Goal: Task Accomplishment & Management: Manage account settings

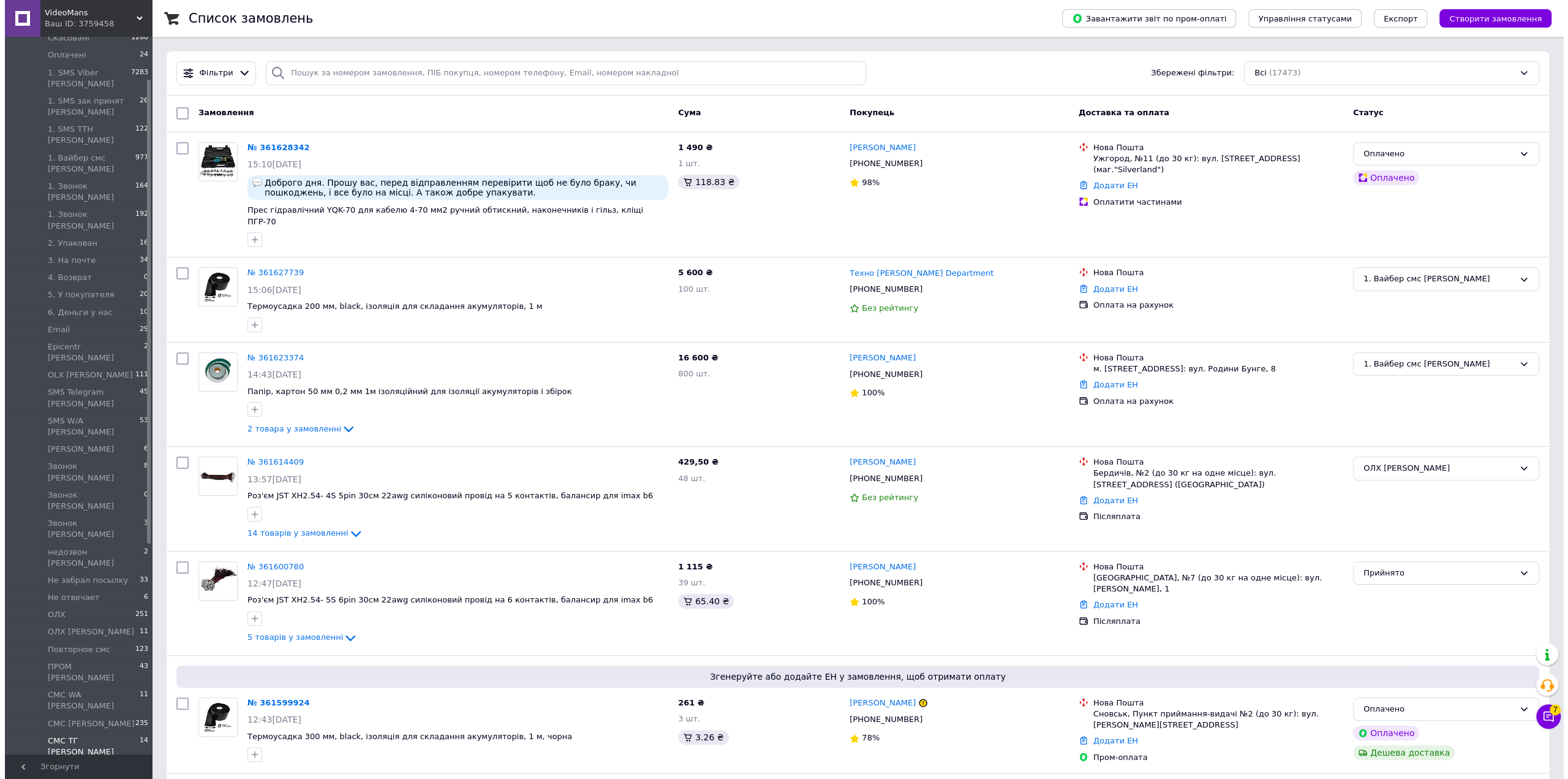
scroll to position [245, 0]
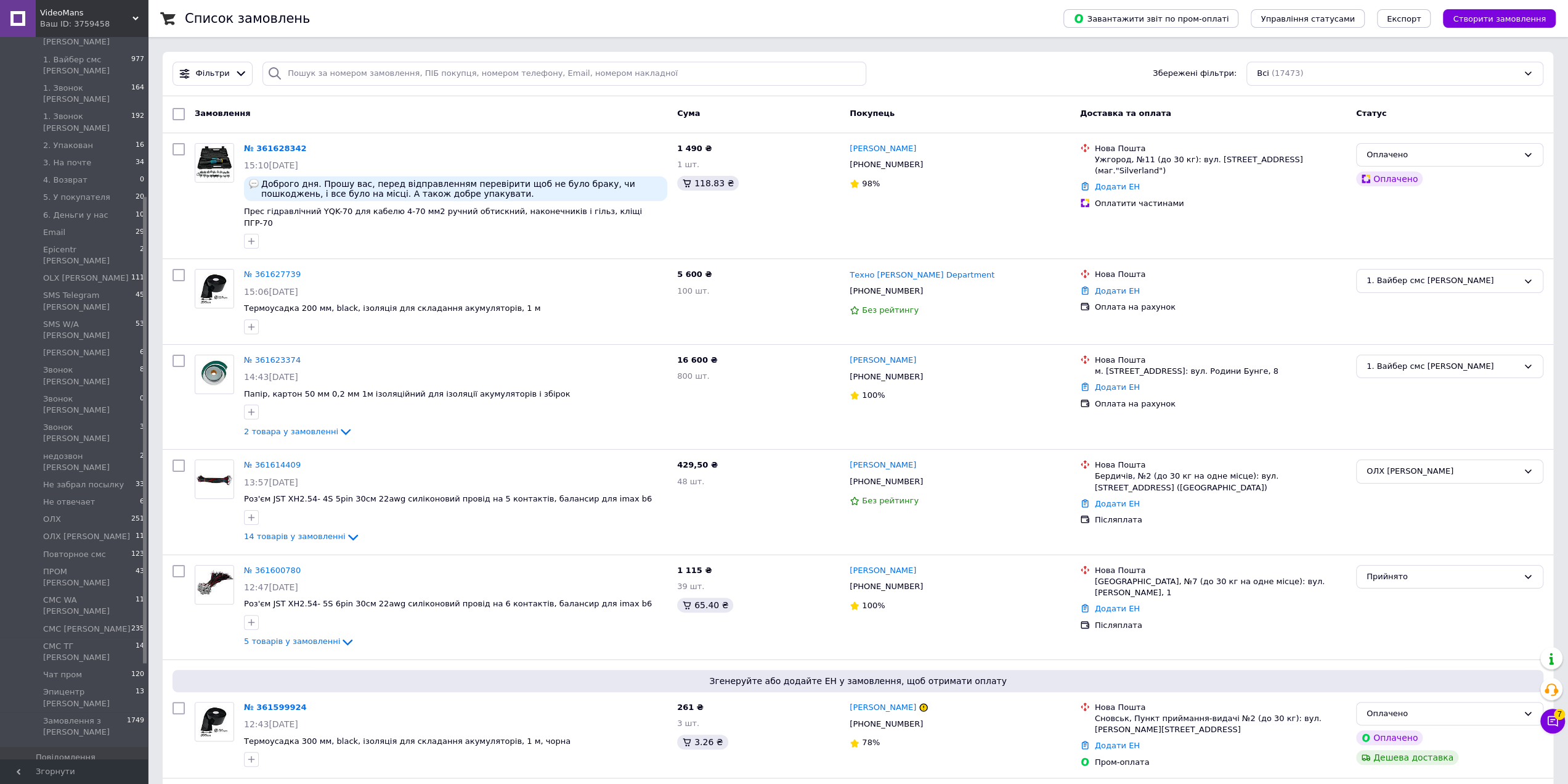
click at [72, 772] on span "Товари та послуги" at bounding box center [75, 777] width 78 height 11
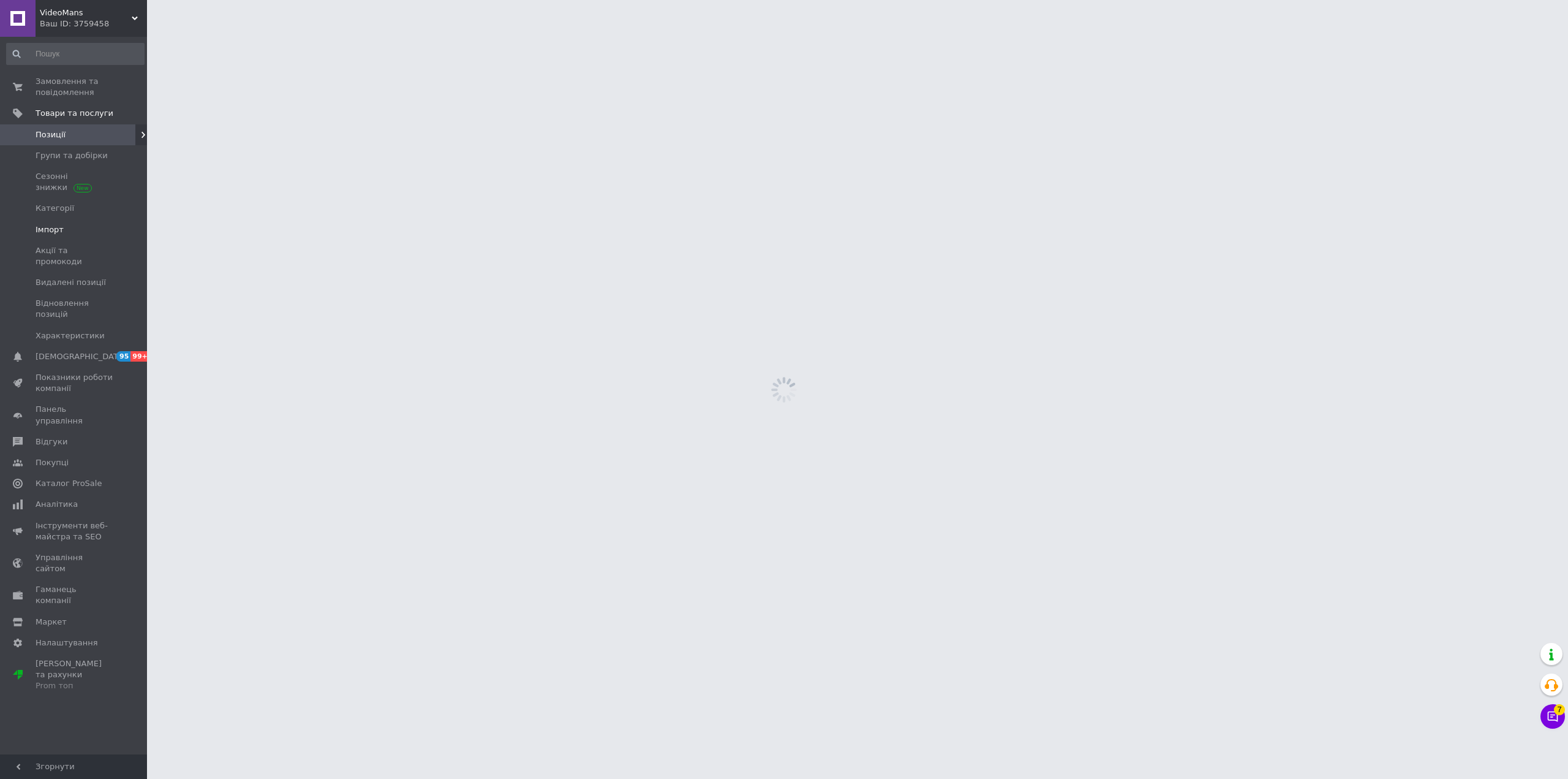
click at [39, 224] on span "Імпорт" at bounding box center [49, 229] width 28 height 11
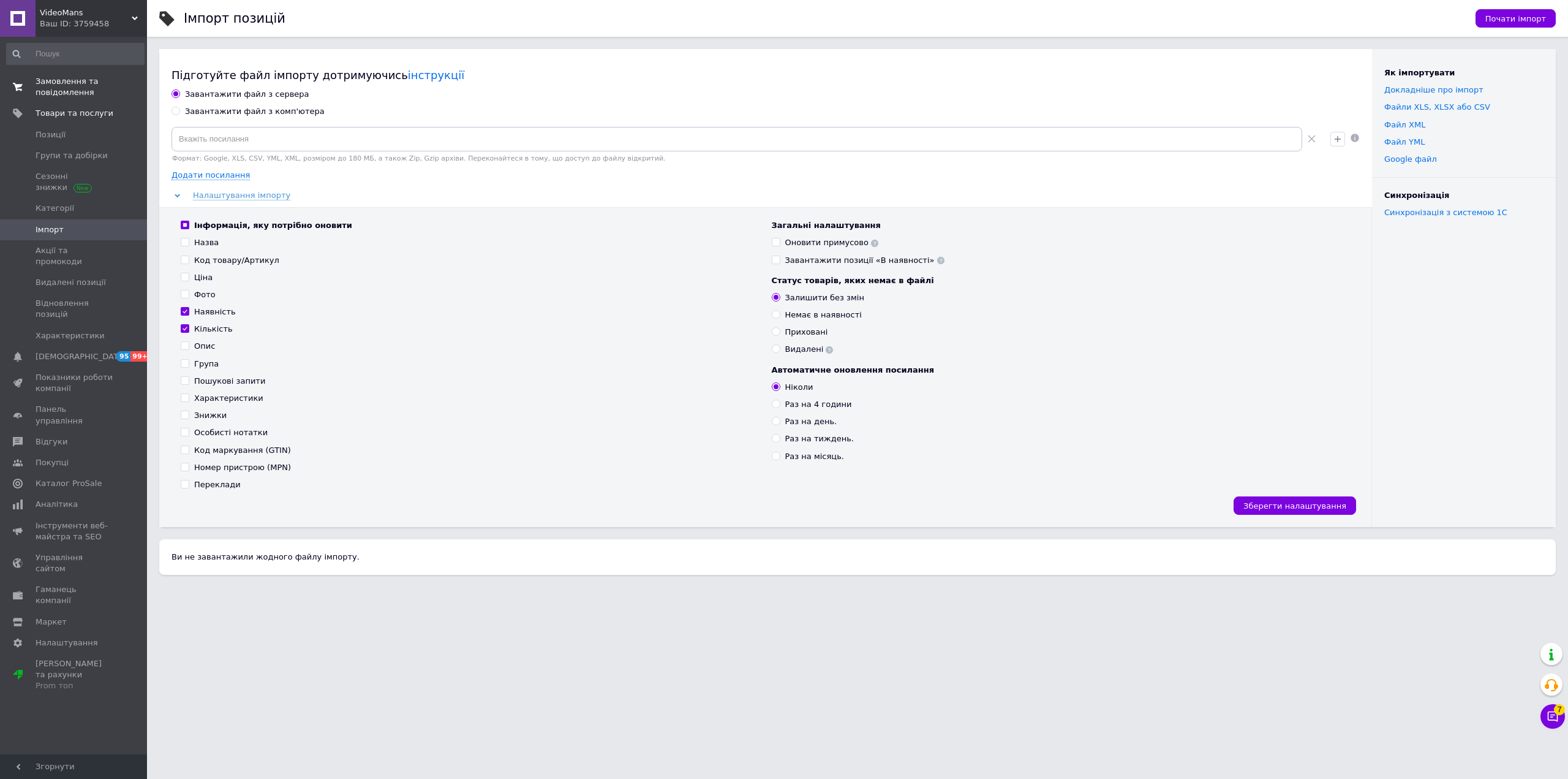
click at [57, 83] on span "Замовлення та повідомлення" at bounding box center [74, 87] width 78 height 22
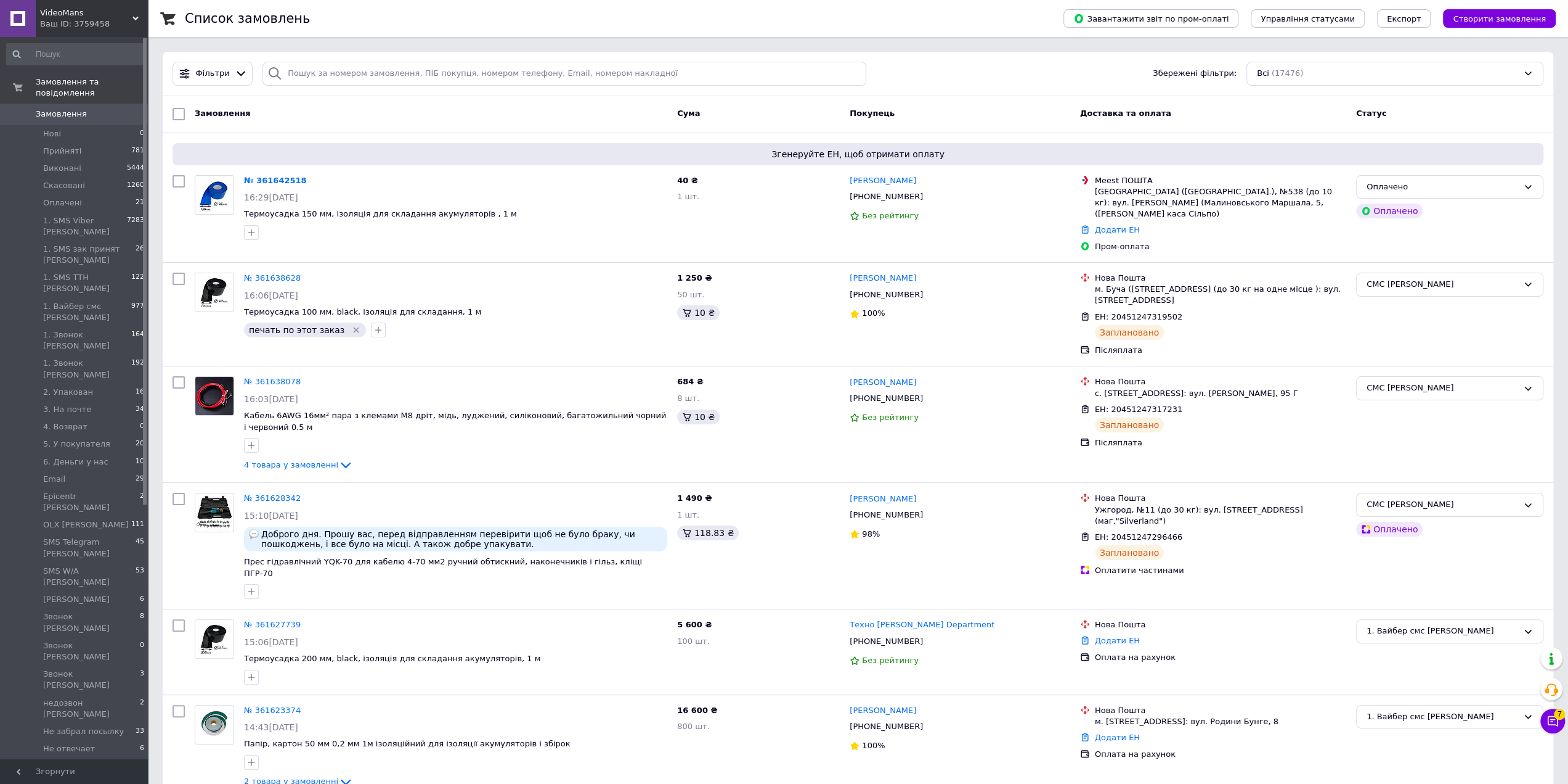
click at [134, 17] on icon at bounding box center [135, 19] width 6 height 6
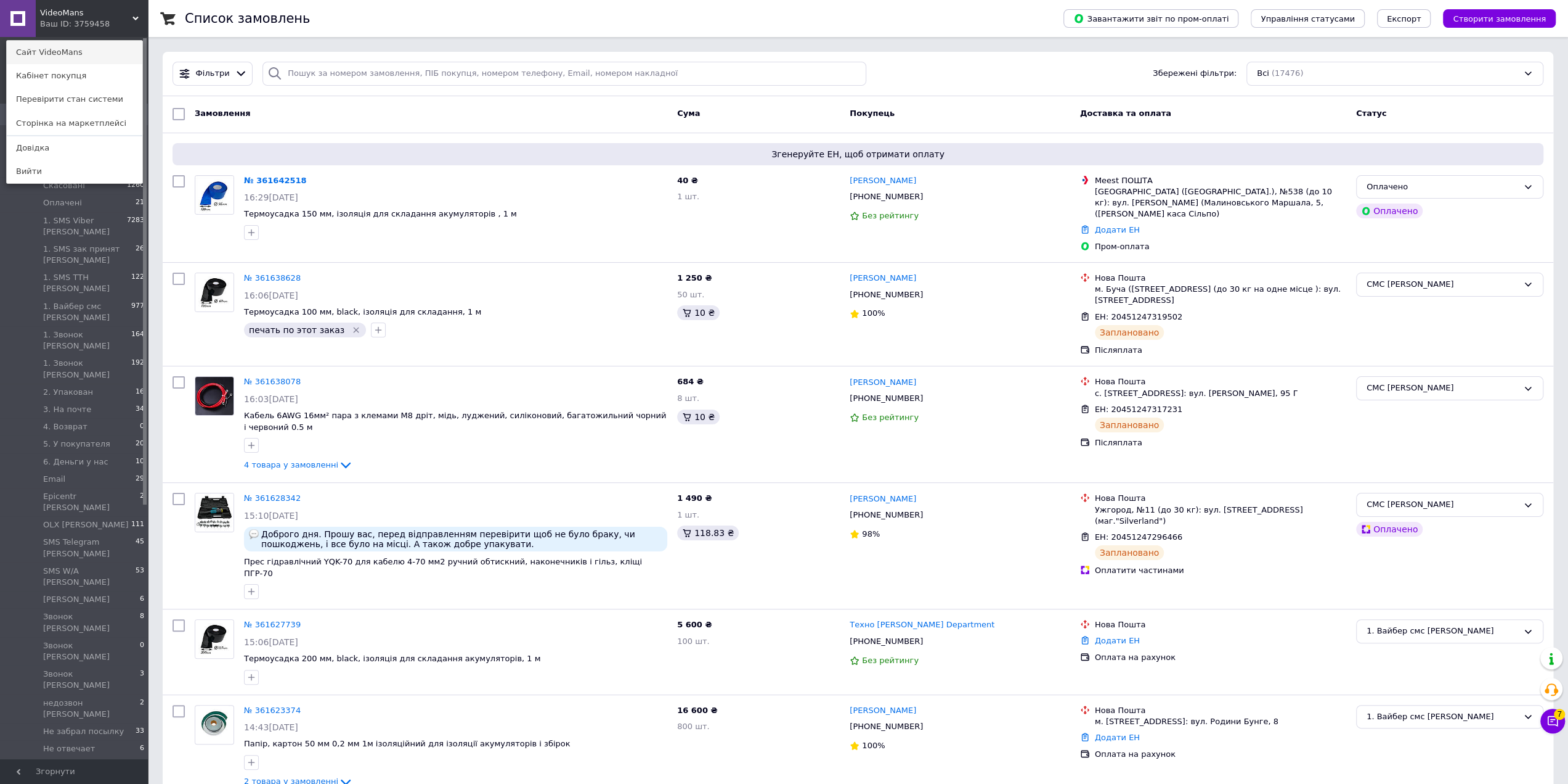
click at [87, 53] on link "Сайт VideoMans" at bounding box center [75, 52] width 135 height 24
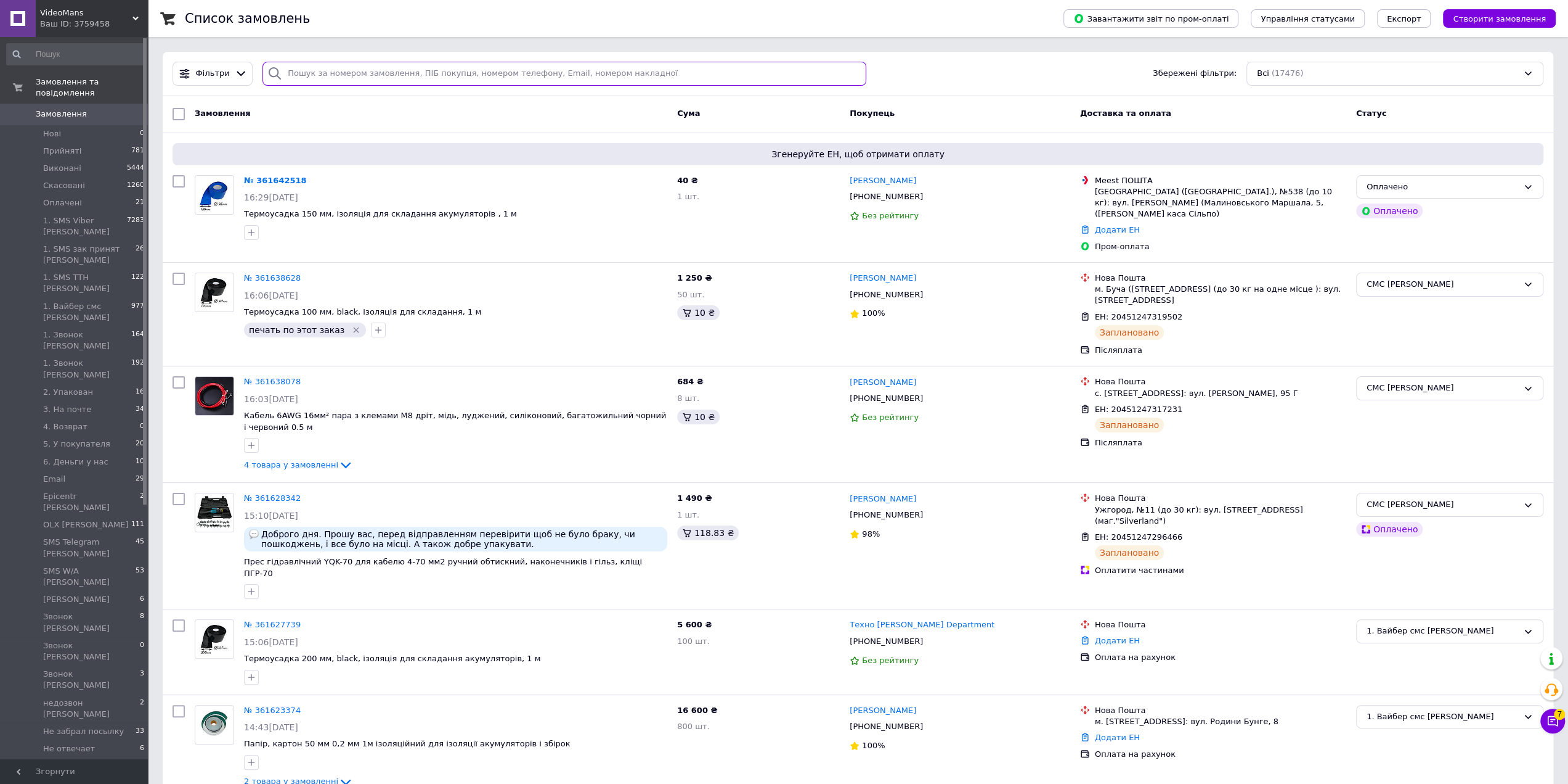
click at [326, 71] on input "search" at bounding box center [565, 74] width 604 height 25
paste input "[PHONE_NUMBER]"
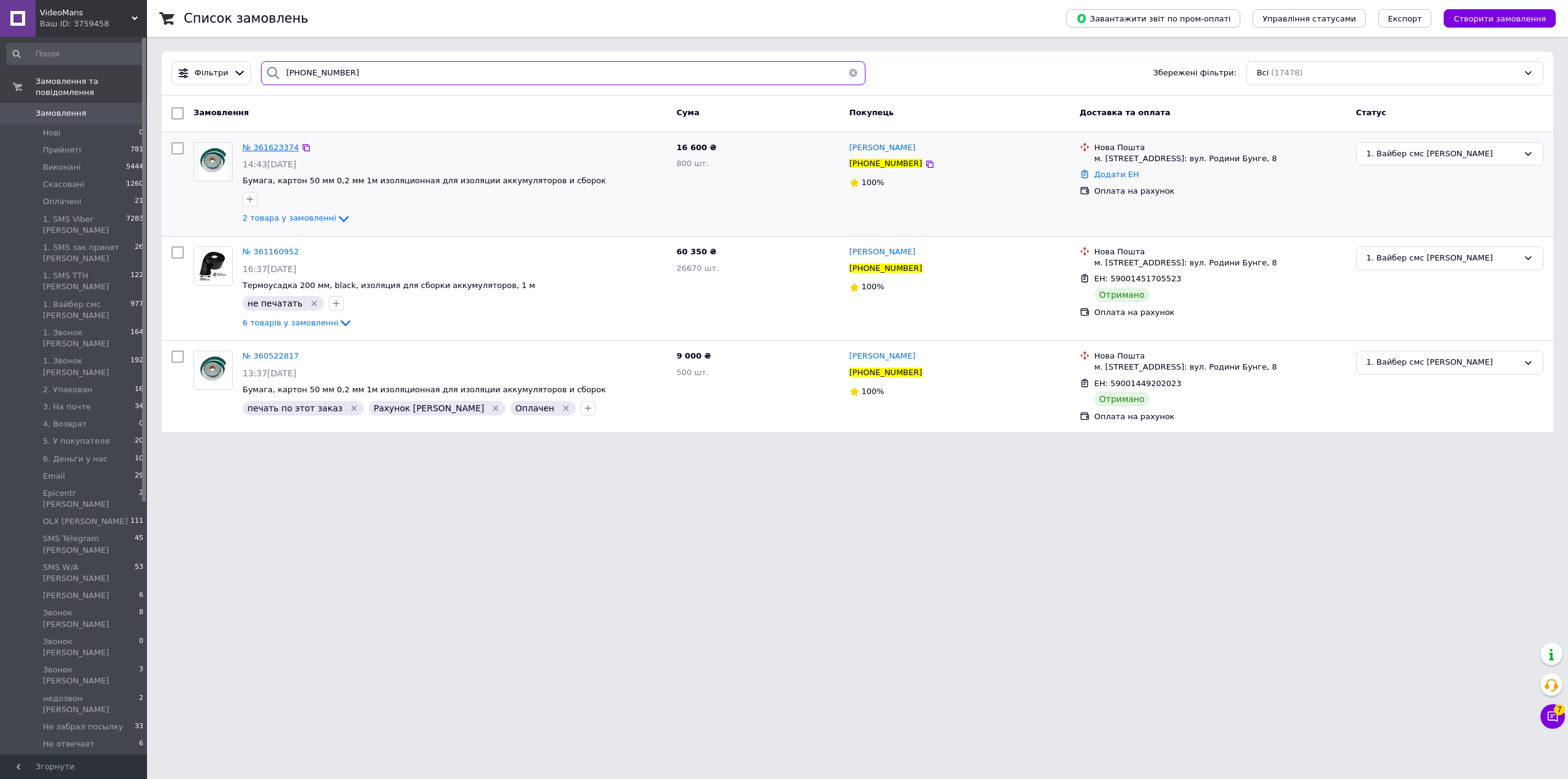
type input "[PHONE_NUMBER]"
click at [264, 146] on span "№ 361623374" at bounding box center [271, 146] width 57 height 9
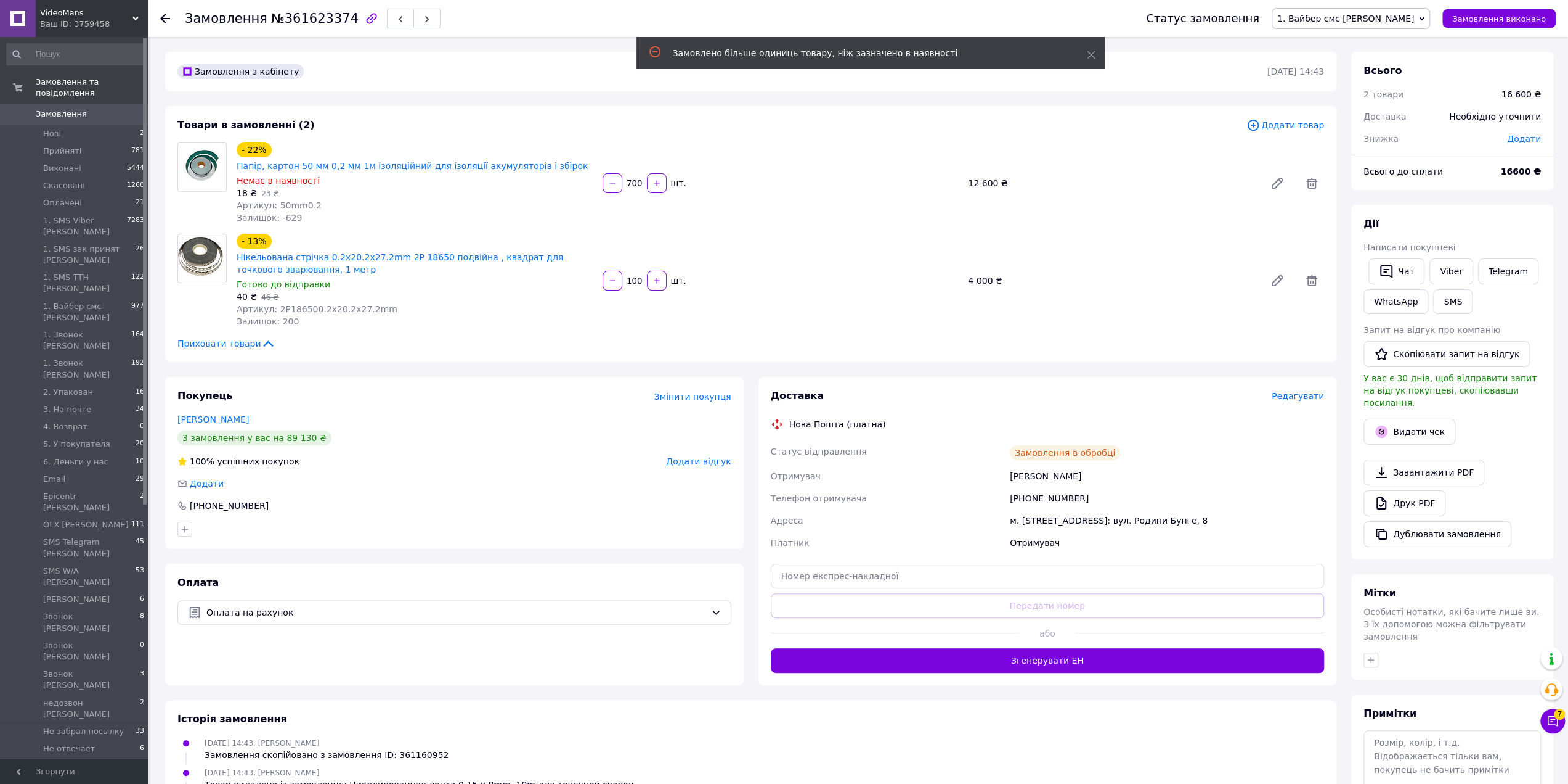
click at [1284, 126] on span "Додати товар" at bounding box center [1285, 126] width 77 height 14
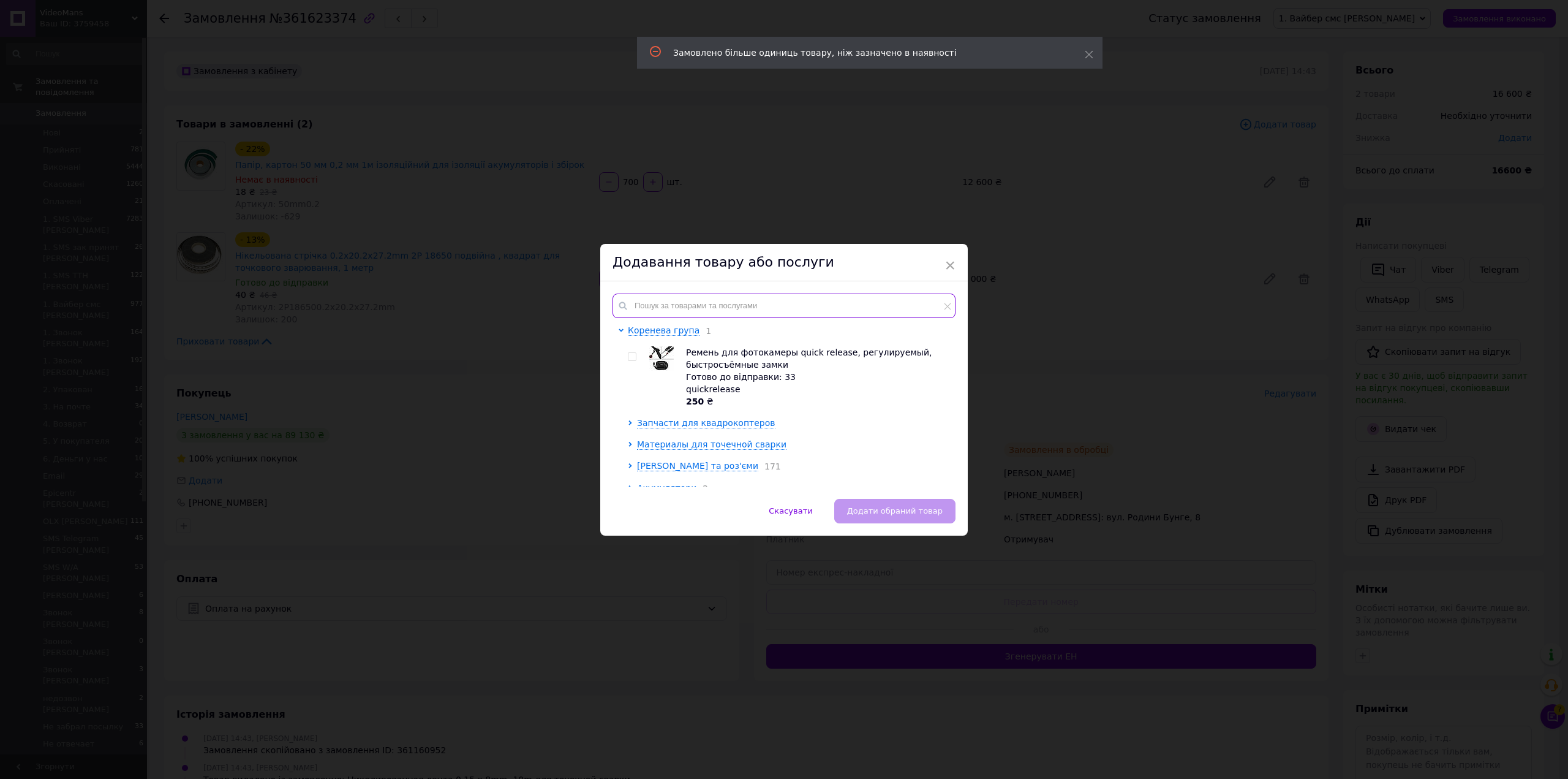
click at [678, 309] on input "text" at bounding box center [784, 305] width 343 height 24
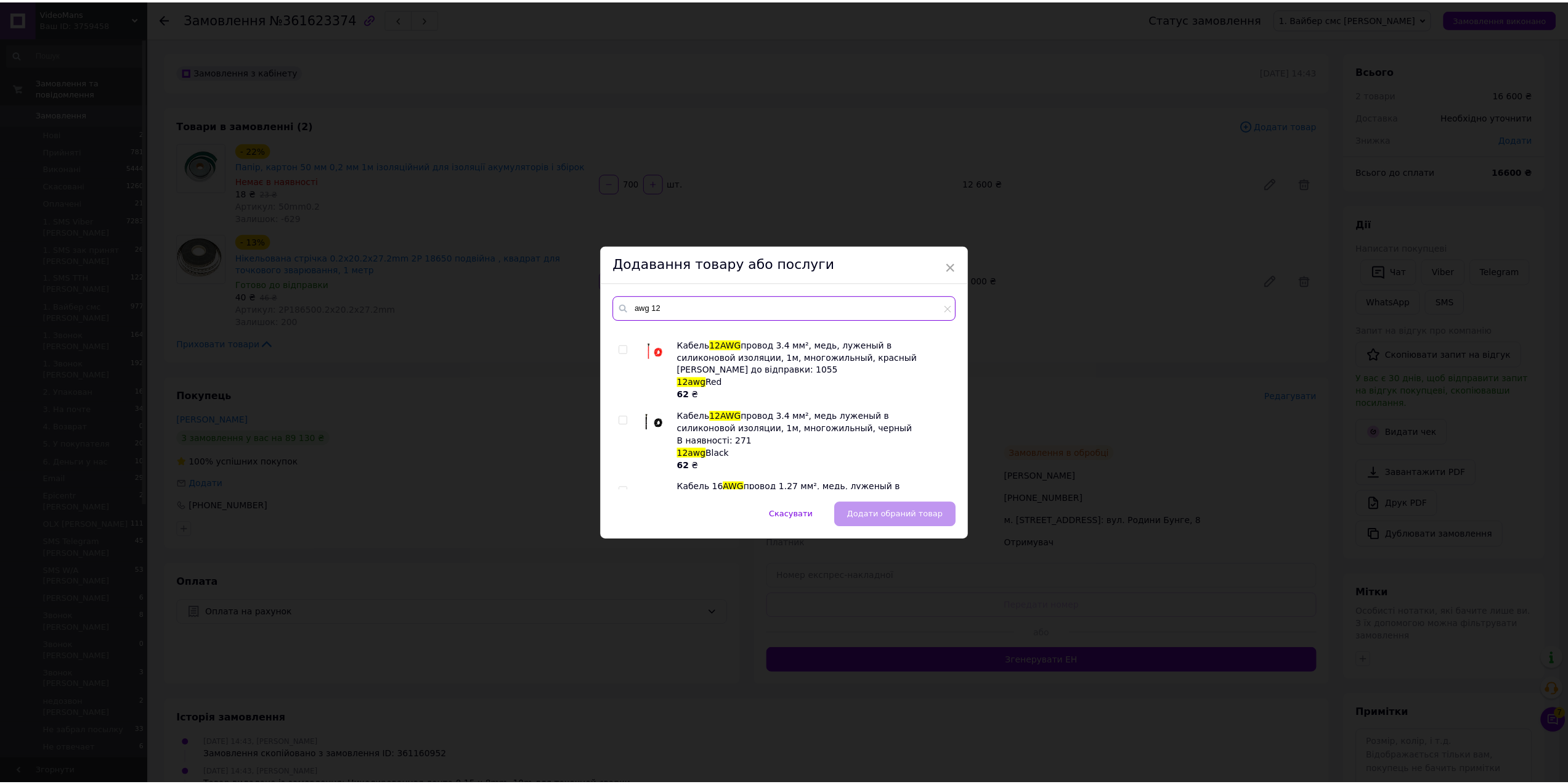
scroll to position [124, 0]
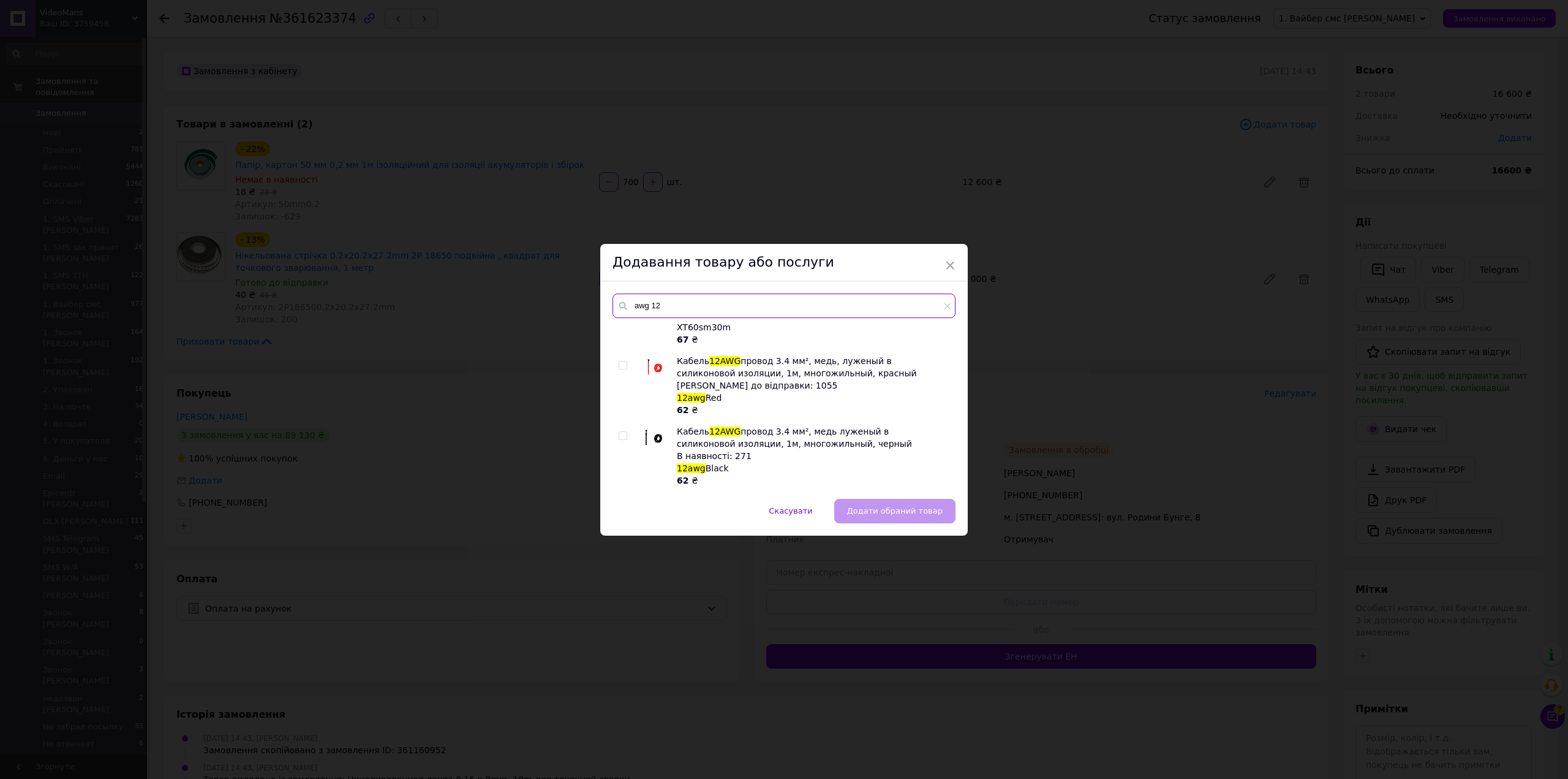
type input "awg 12"
click at [626, 361] on div at bounding box center [623, 365] width 9 height 9
click at [620, 362] on input "checkbox" at bounding box center [623, 366] width 8 height 8
checkbox input "true"
click at [621, 432] on input "checkbox" at bounding box center [623, 436] width 8 height 8
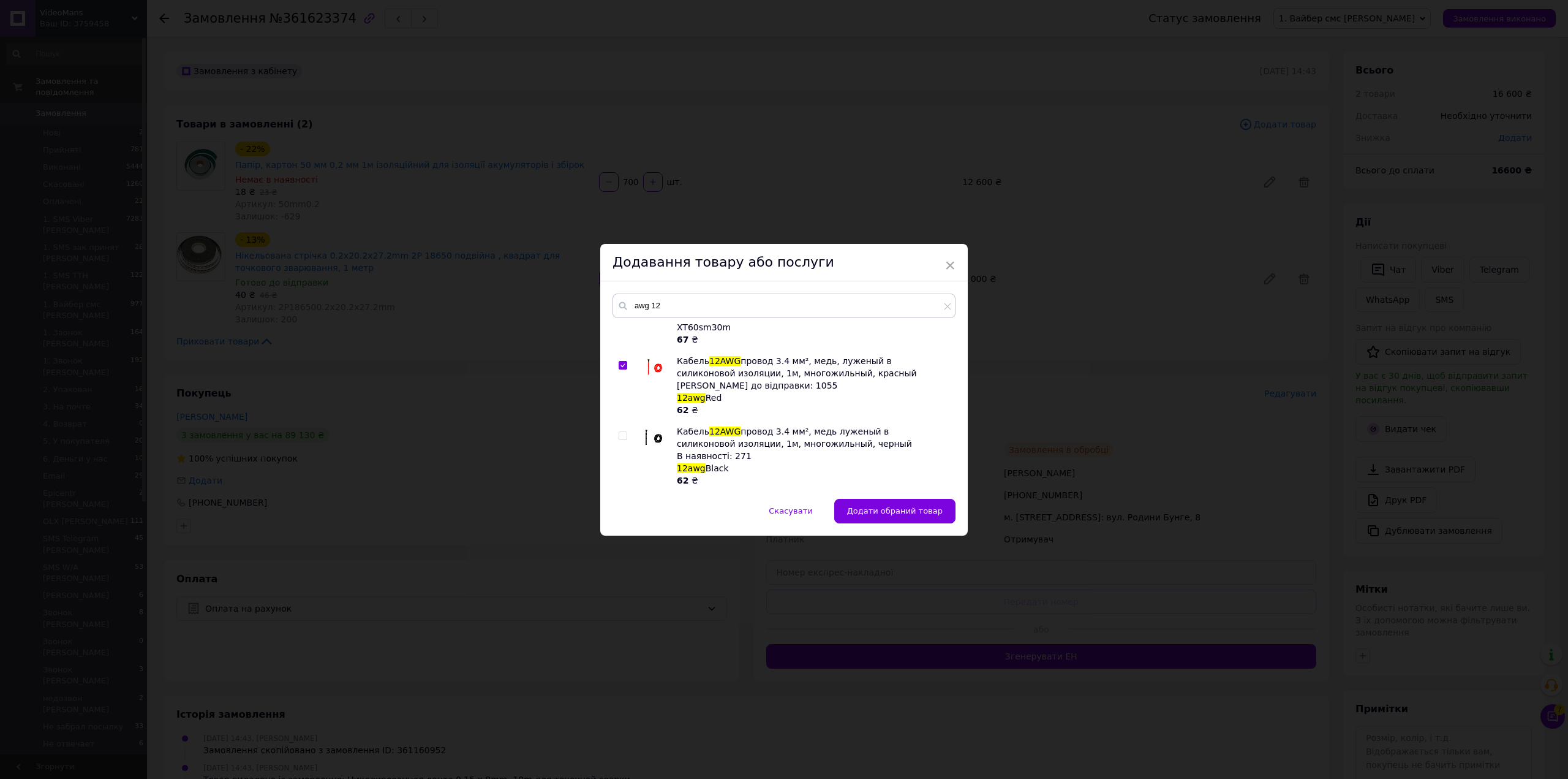
checkbox input "true"
click at [887, 513] on span "Додати обрані товари" at bounding box center [896, 510] width 94 height 9
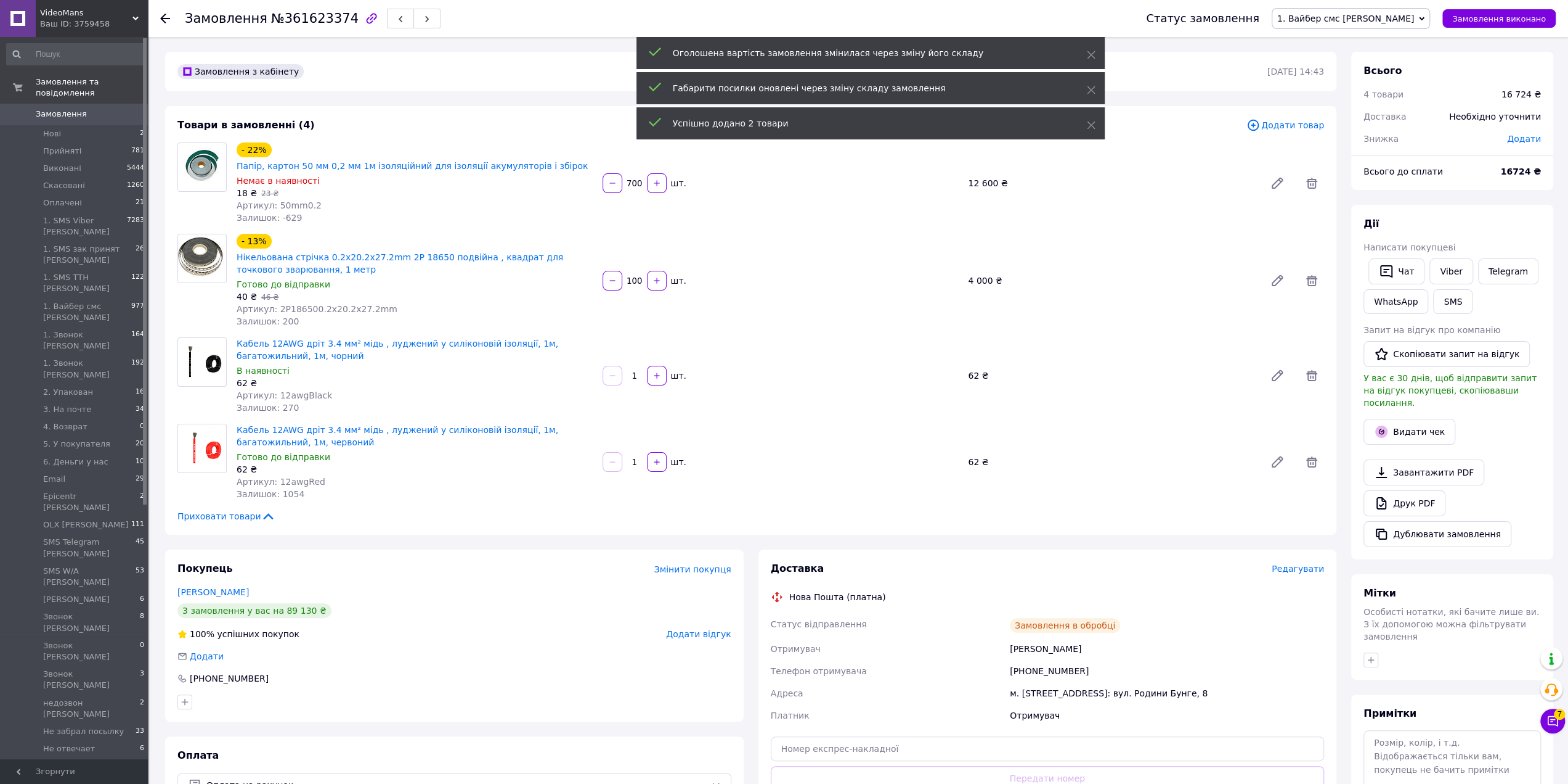
click at [632, 371] on input "1" at bounding box center [634, 375] width 20 height 9
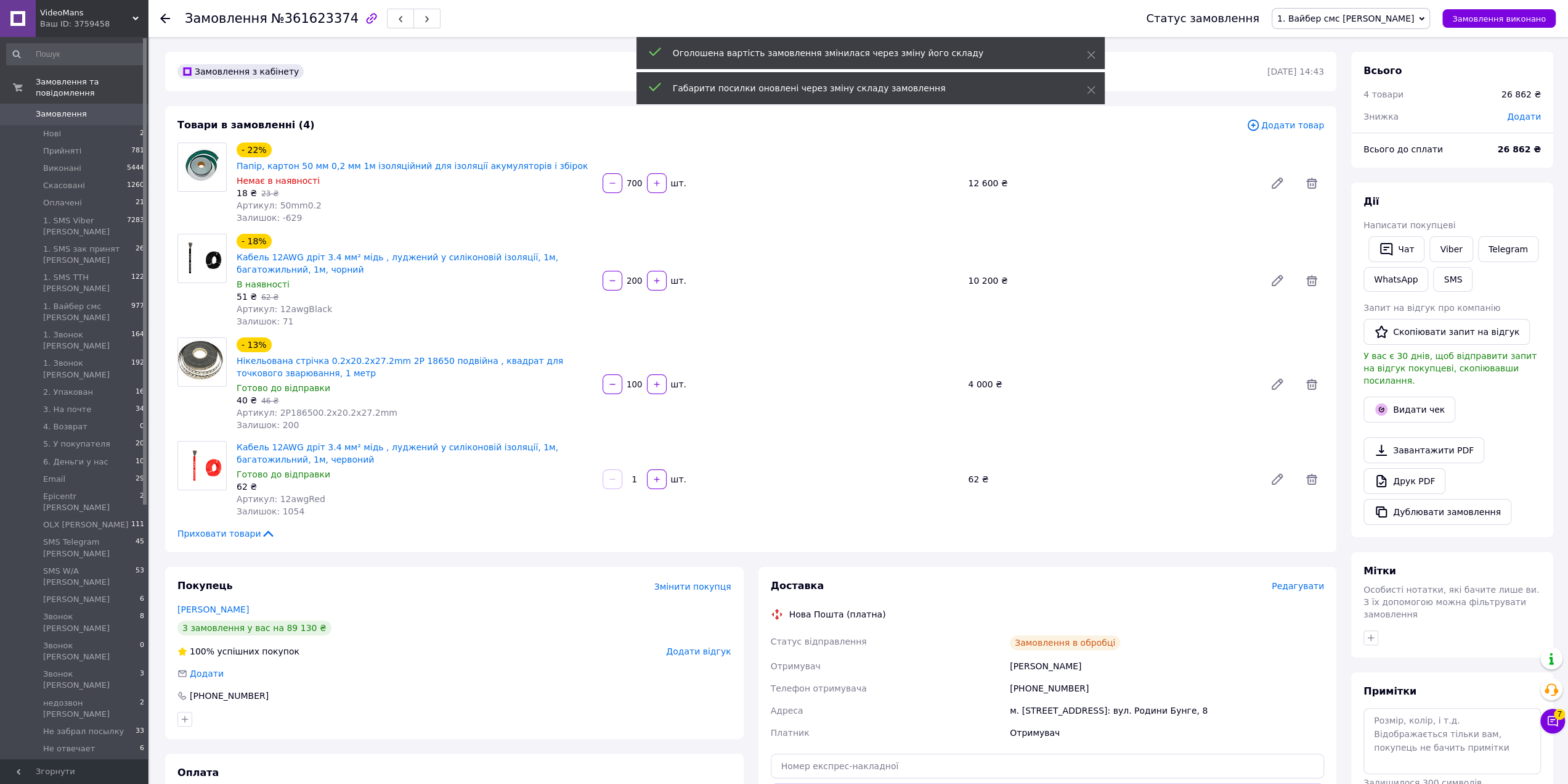
scroll to position [14, 0]
type input "200"
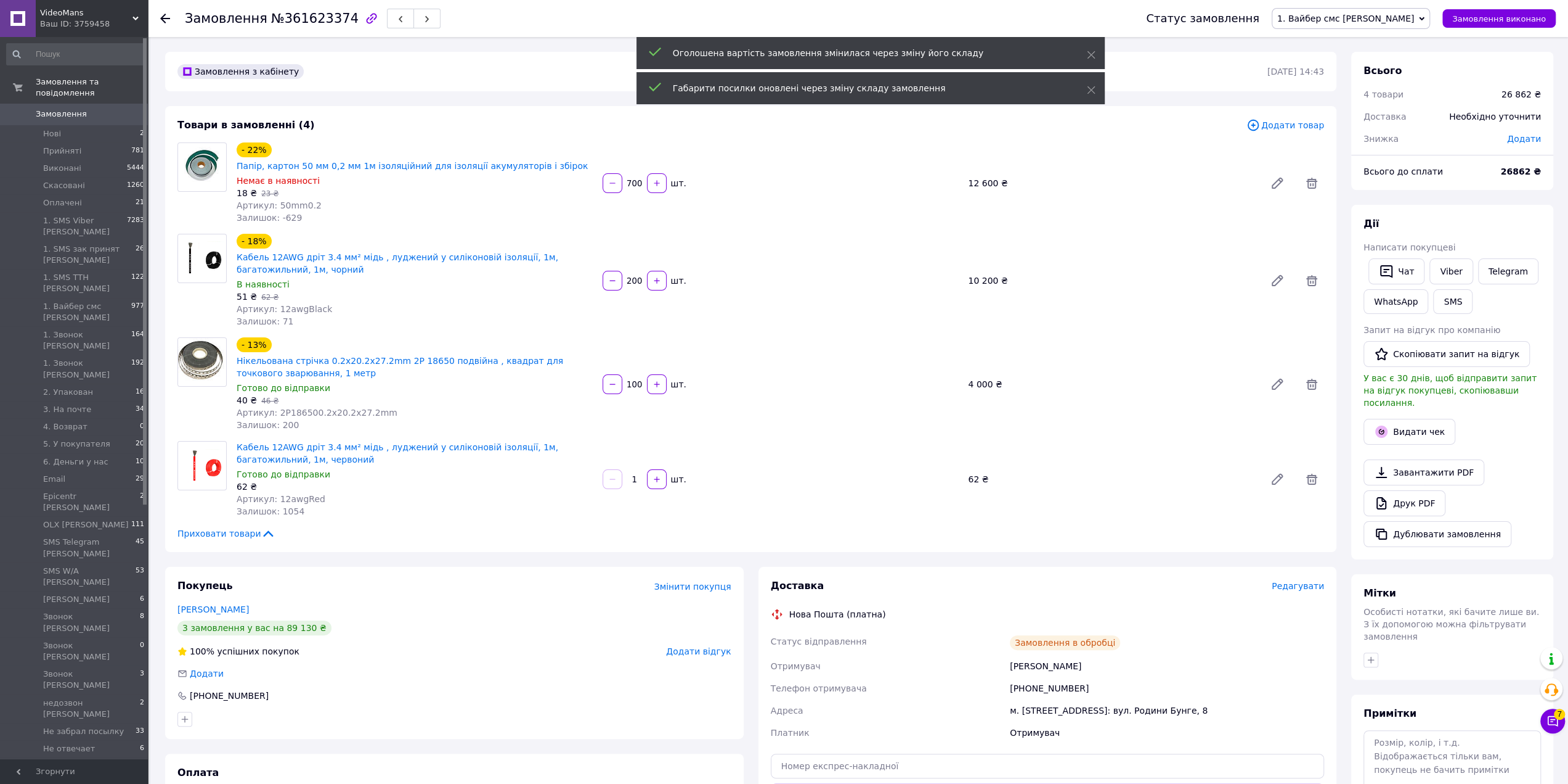
drag, startPoint x: 632, startPoint y: 462, endPoint x: 639, endPoint y: 464, distance: 7.3
click at [639, 475] on input "1" at bounding box center [634, 479] width 20 height 9
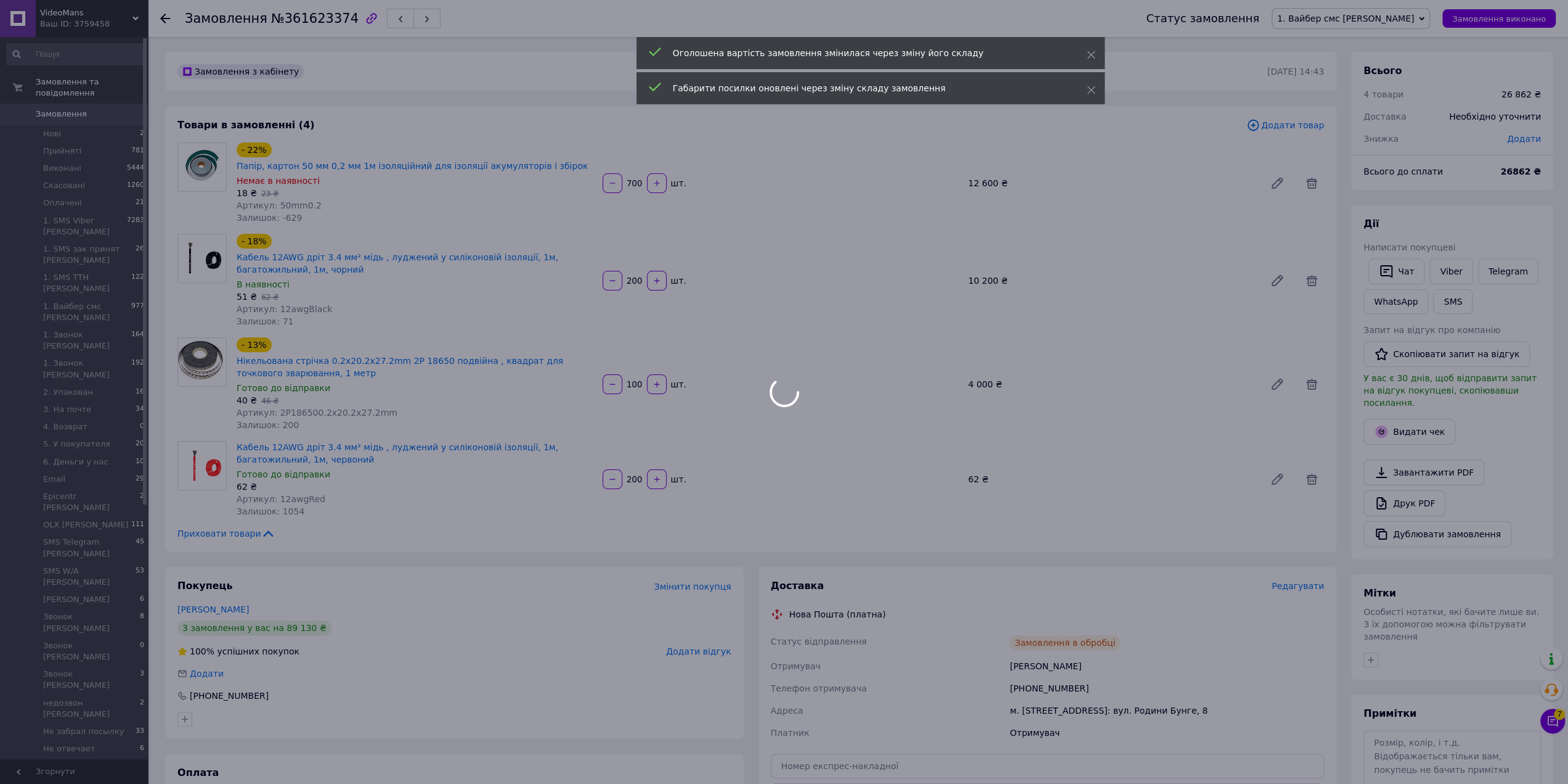
scroll to position [43, 0]
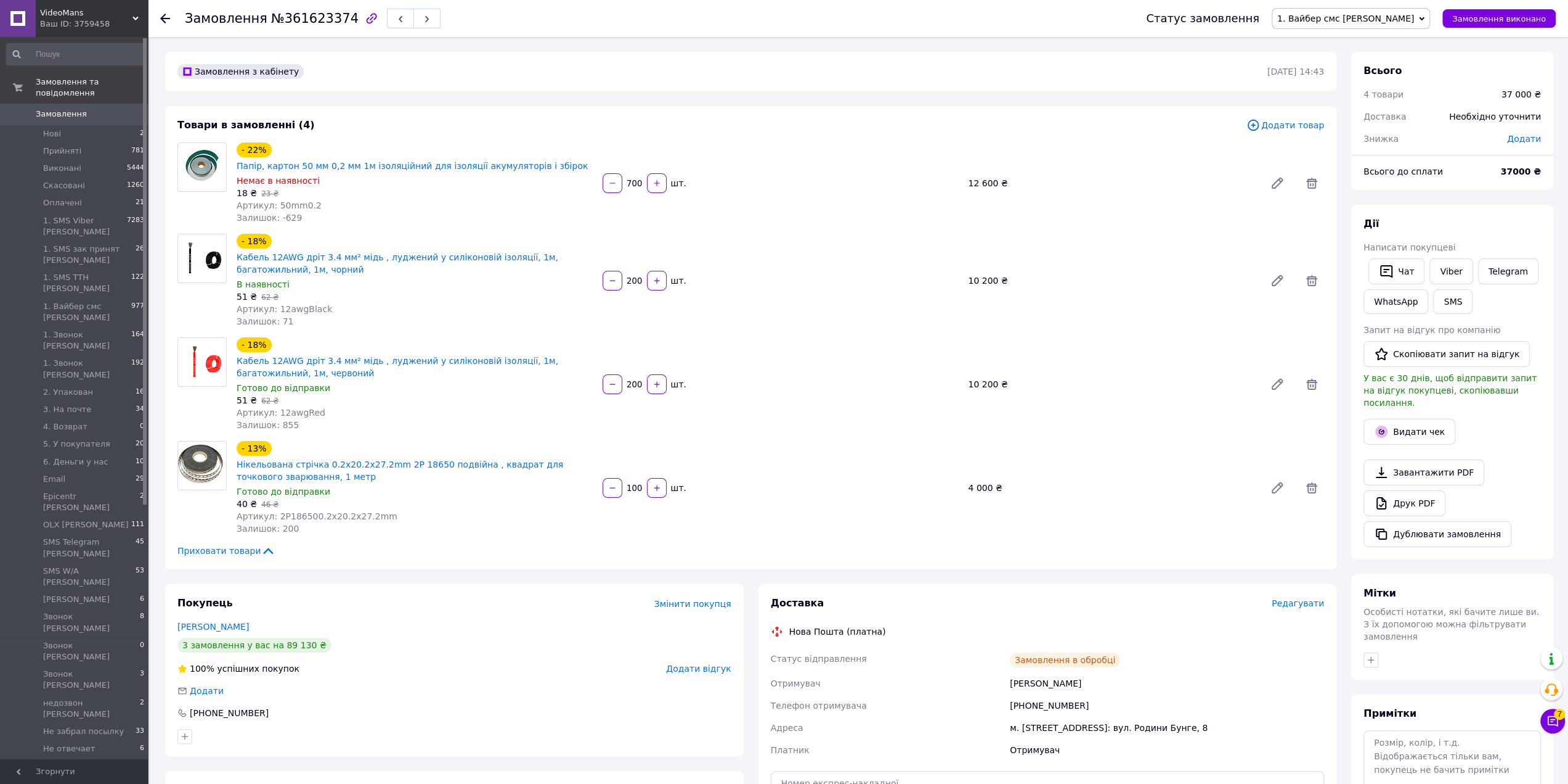
type input "200"
click at [271, 25] on span "№361623374" at bounding box center [314, 18] width 87 height 15
copy h1 "Замовлення №361623374"
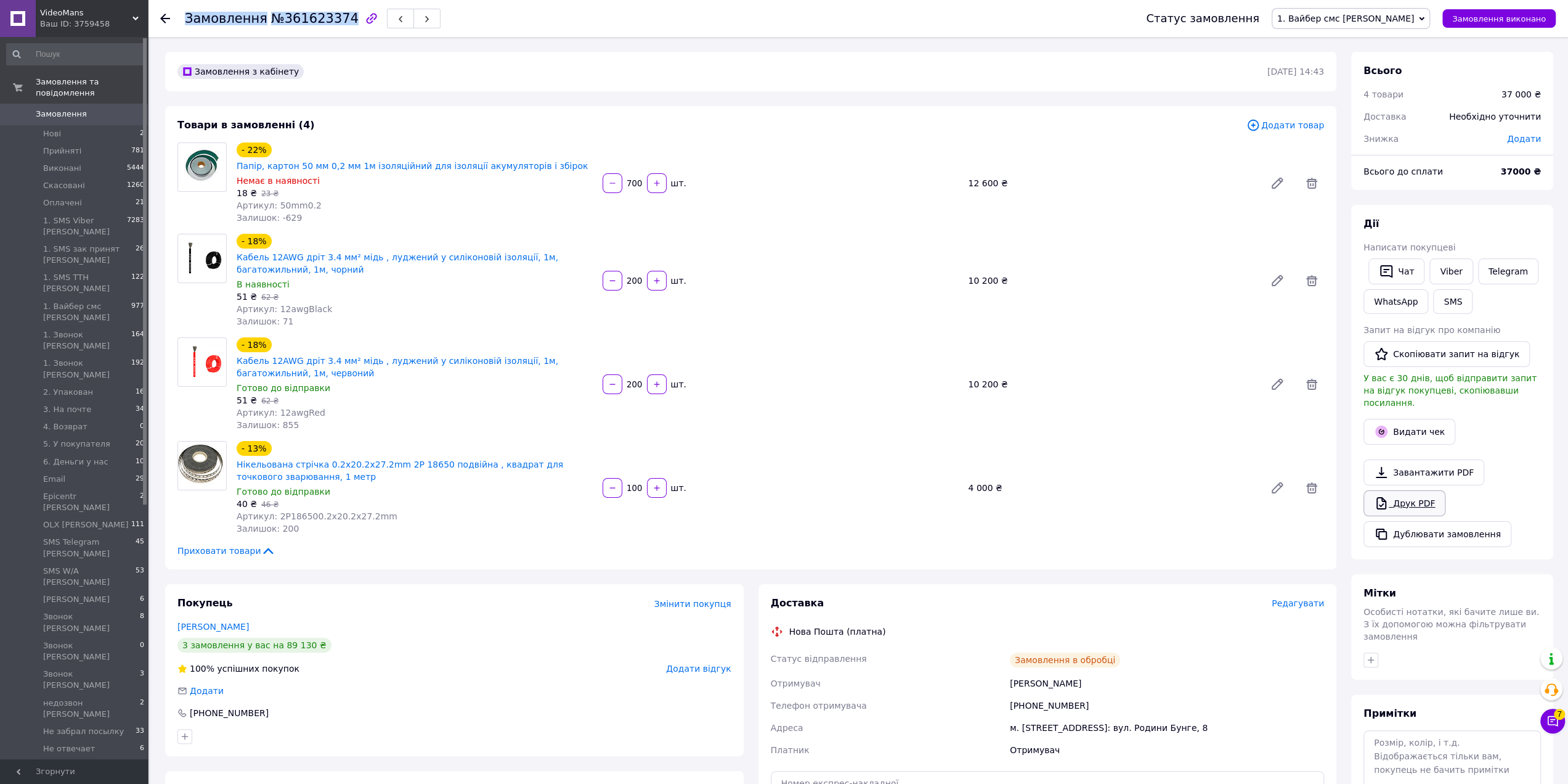
click at [1408, 492] on link "Друк PDF" at bounding box center [1404, 503] width 82 height 26
click at [64, 109] on span "Замовлення" at bounding box center [61, 114] width 51 height 11
